Goal: Task Accomplishment & Management: Manage account settings

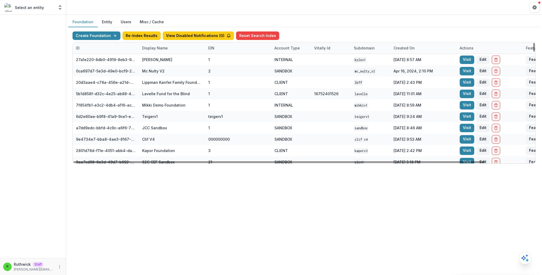
click at [159, 48] on div "Display Name" at bounding box center [155, 48] width 32 height 6
click at [162, 58] on input at bounding box center [171, 60] width 63 height 8
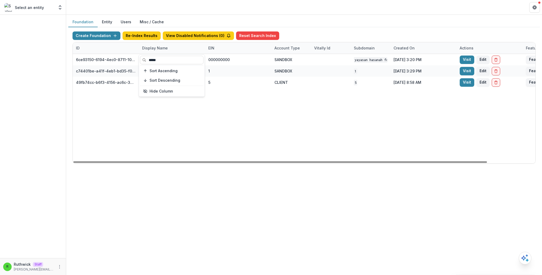
type input "*****"
click at [291, 127] on div "6ce93150-6194-4ec0-8711-10eea11397ba Yayasan Hasanah Foundation v1 000000000 SA…" at bounding box center [331, 108] width 516 height 109
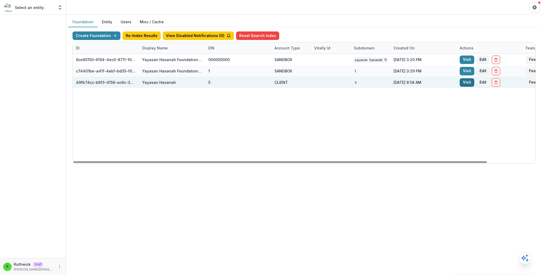
click at [469, 84] on link "Visit" at bounding box center [466, 82] width 15 height 8
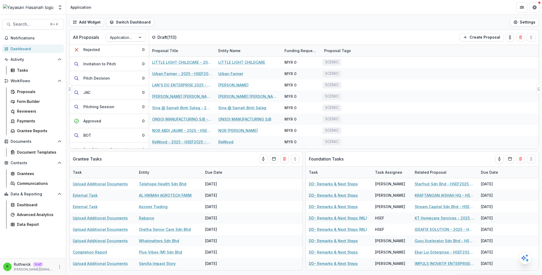
scroll to position [149, 0]
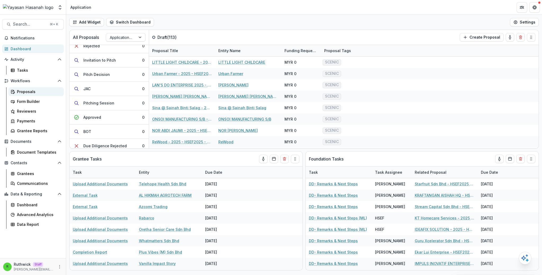
click at [37, 94] on div "Proposals" at bounding box center [38, 92] width 43 height 6
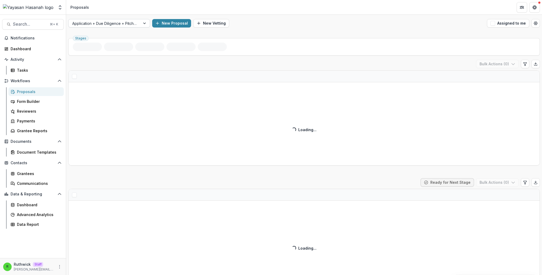
click at [118, 24] on div at bounding box center [104, 23] width 64 height 7
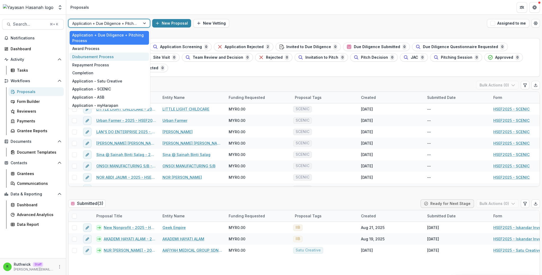
click at [105, 57] on div "Disbursement Process" at bounding box center [109, 57] width 79 height 8
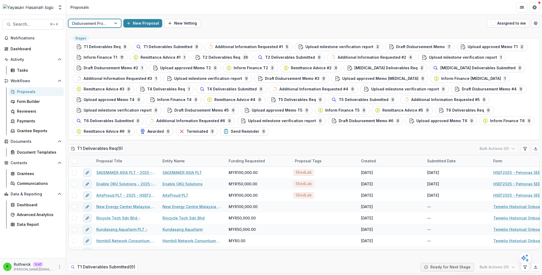
click at [269, 19] on div "option Disbursement Process, selected. Disbursement Process New Proposal New Ve…" at bounding box center [304, 23] width 476 height 17
click at [261, 140] on div "Stages T1 Deliverables Req 9 T1 Deliverables Submitted 9 Additional Information…" at bounding box center [303, 89] width 471 height 102
click at [162, 45] on span "T1 Deliverables Submitted" at bounding box center [167, 47] width 49 height 4
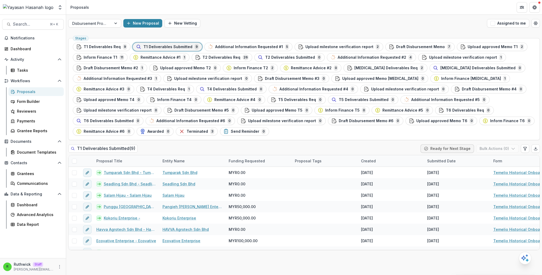
click at [210, 148] on div "T1 Deliverables Submitted ( 9 ) Ready for Next Stage Bulk Actions ( 0 )" at bounding box center [303, 149] width 471 height 11
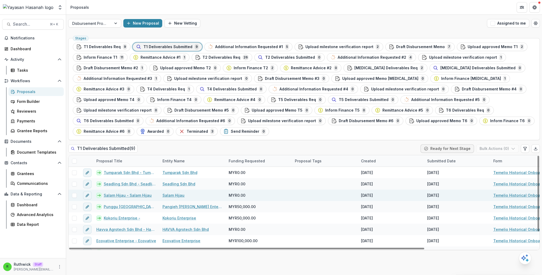
click at [135, 197] on link "Salam Hijau - Salam Hijau" at bounding box center [128, 196] width 48 height 6
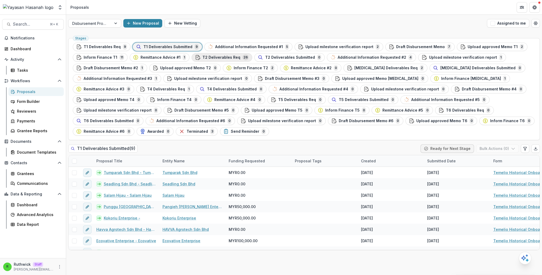
click at [225, 60] on div "T2 Deliverables Req 26" at bounding box center [222, 57] width 54 height 6
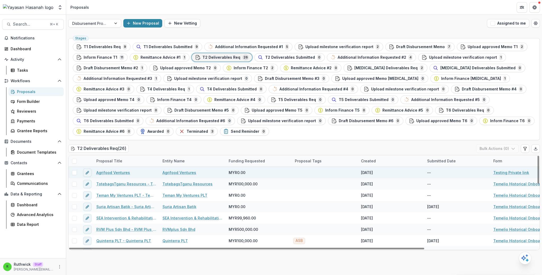
click at [118, 173] on link "Agrifood Ventures" at bounding box center [113, 173] width 34 height 6
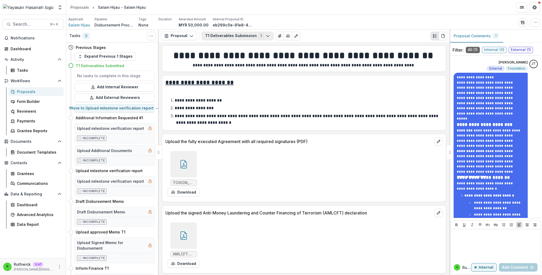
click at [230, 35] on button "T1 Deliverables Submission 2" at bounding box center [238, 36] width 72 height 8
click at [230, 36] on button "T1 Deliverables Submission 2" at bounding box center [238, 36] width 72 height 8
click at [231, 36] on button "T1 Deliverables Submission 2" at bounding box center [238, 36] width 72 height 8
click at [239, 36] on button "T1 Deliverables Submission 2" at bounding box center [238, 36] width 72 height 8
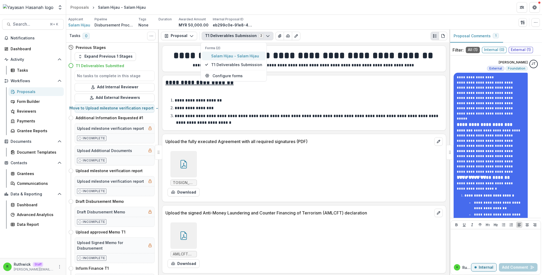
click at [236, 59] on button "Salam Hijau - Salam Hijau" at bounding box center [233, 56] width 63 height 9
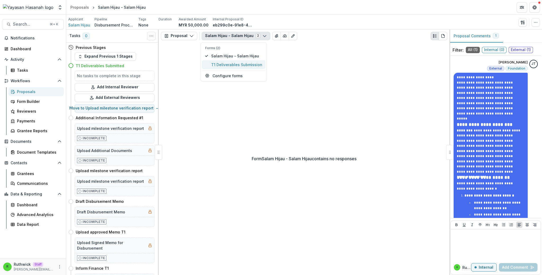
click at [238, 66] on span "T1 Deliverables Submission" at bounding box center [236, 65] width 51 height 6
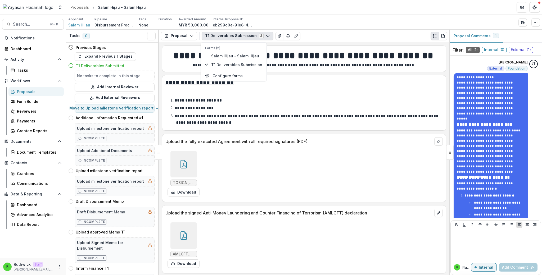
click at [296, 67] on p "**********" at bounding box center [303, 65] width 276 height 6
click at [112, 173] on h4 "Upload milestone verification report" at bounding box center [109, 171] width 67 height 6
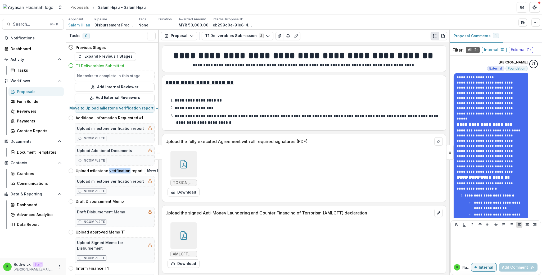
click at [112, 173] on h4 "Upload milestone verification report" at bounding box center [109, 171] width 67 height 6
click at [97, 171] on h4 "Upload milestone verification report" at bounding box center [109, 171] width 67 height 6
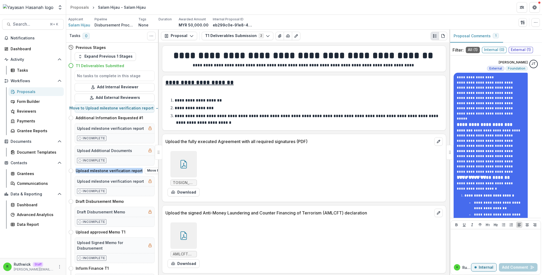
click at [97, 171] on h4 "Upload milestone verification report" at bounding box center [109, 171] width 67 height 6
click at [109, 176] on div "Upload milestone verification report" at bounding box center [114, 181] width 79 height 10
click at [28, 67] on div "Tasks" at bounding box center [38, 70] width 43 height 6
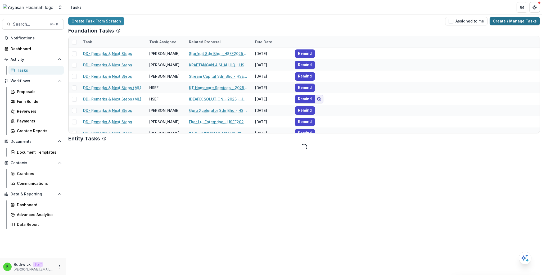
click at [512, 24] on link "Create / Manage Tasks" at bounding box center [514, 21] width 50 height 8
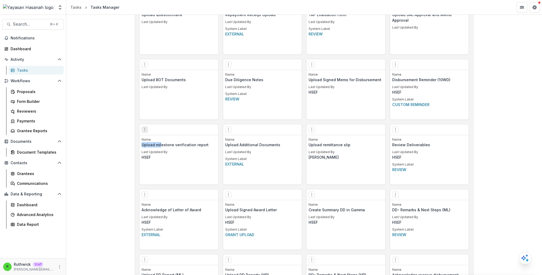
click at [145, 130] on icon "Options" at bounding box center [145, 129] width 4 height 4
click at [183, 140] on link "Edit" at bounding box center [174, 140] width 65 height 9
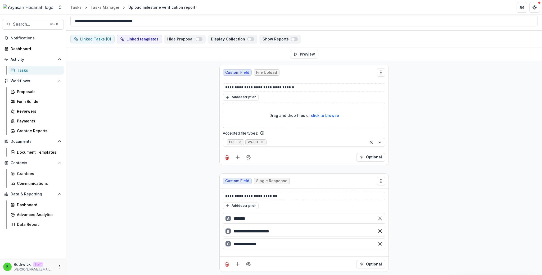
scroll to position [30, 0]
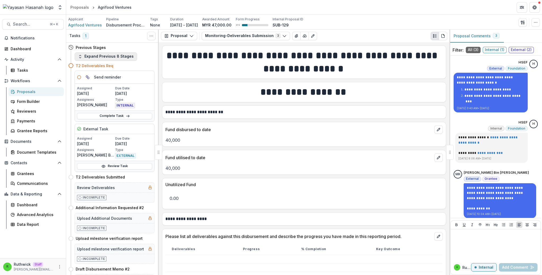
click at [120, 55] on button "Expand Previous 8 Stages" at bounding box center [106, 56] width 62 height 8
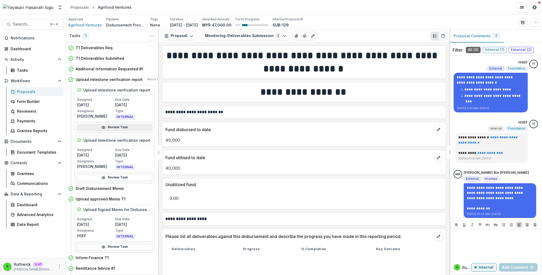
click at [131, 128] on link "Review Task" at bounding box center [114, 127] width 75 height 6
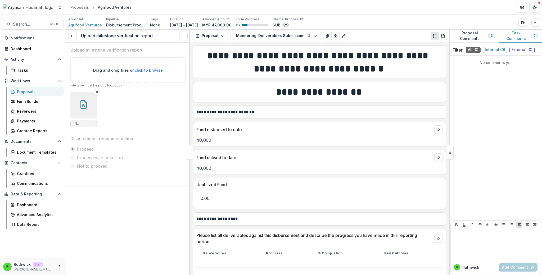
click at [76, 104] on button "button" at bounding box center [83, 105] width 26 height 26
click at [75, 38] on link at bounding box center [72, 36] width 8 height 8
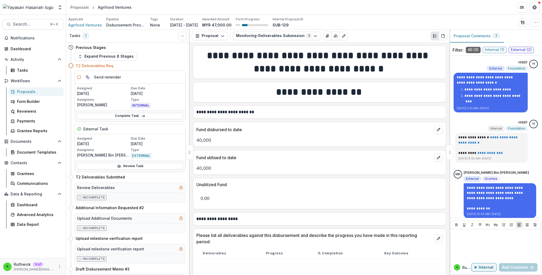
click at [524, 48] on span "External ( 2 )" at bounding box center [520, 50] width 25 height 6
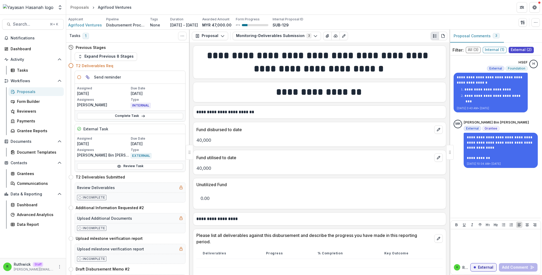
click at [173, 78] on div "Send reminder" at bounding box center [130, 77] width 110 height 13
click at [120, 56] on button "Expand Previous 8 Stages" at bounding box center [106, 56] width 62 height 8
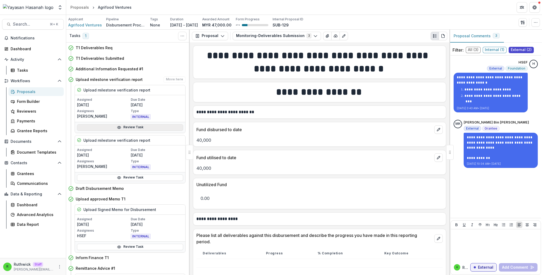
click at [153, 130] on link "Review Task" at bounding box center [130, 127] width 106 height 6
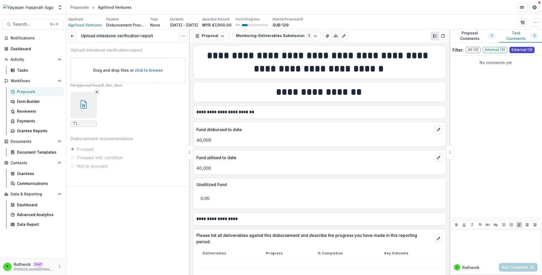
click at [89, 109] on button "button" at bounding box center [83, 105] width 26 height 26
click at [73, 37] on icon at bounding box center [72, 36] width 4 height 4
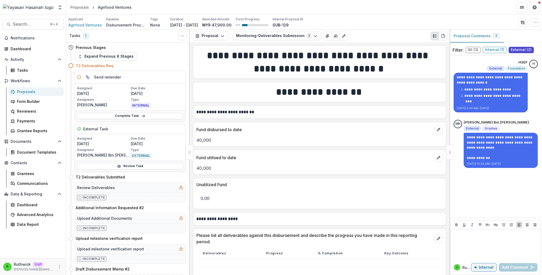
click at [250, 124] on div "Fund disbursed to date" at bounding box center [319, 128] width 253 height 12
click at [251, 118] on div "**********" at bounding box center [319, 112] width 253 height 13
click at [311, 93] on h1 "**********" at bounding box center [318, 91] width 245 height 13
click at [283, 90] on h1 "**********" at bounding box center [318, 91] width 245 height 13
click at [299, 37] on button "Monitoring-Deliverables Submission 3" at bounding box center [276, 36] width 88 height 8
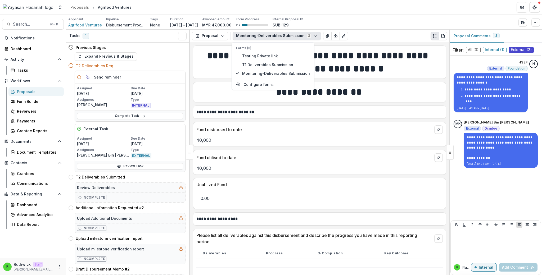
click at [339, 76] on div "**********" at bounding box center [319, 62] width 253 height 34
